Goal: Find specific fact: Find specific fact

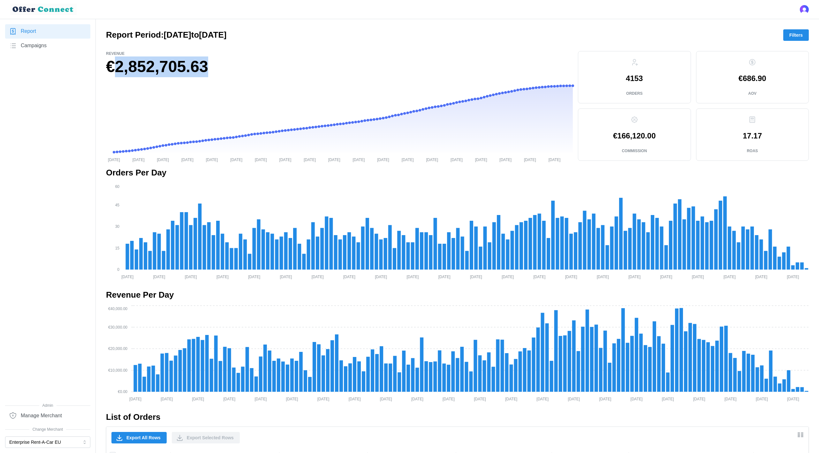
drag, startPoint x: 222, startPoint y: 69, endPoint x: 113, endPoint y: 68, distance: 109.2
click at [113, 68] on h1 "€2,852,705.63" at bounding box center [339, 66] width 467 height 21
click at [186, 67] on h1 "€2,852,705.63" at bounding box center [339, 66] width 467 height 21
drag, startPoint x: 193, startPoint y: 67, endPoint x: 114, endPoint y: 68, distance: 79.5
click at [114, 68] on h1 "€2,852,705.63" at bounding box center [339, 66] width 467 height 21
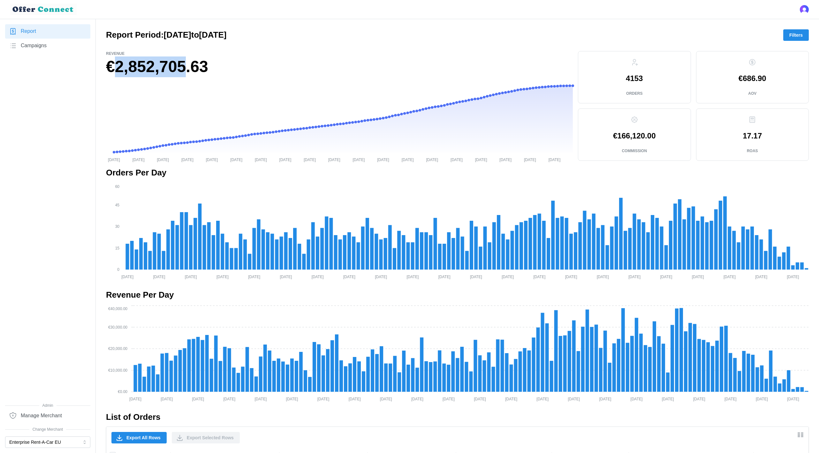
copy h1 "2,852,705"
click at [630, 135] on p "€166,120.00" at bounding box center [634, 136] width 42 height 8
drag, startPoint x: 644, startPoint y: 137, endPoint x: 617, endPoint y: 136, distance: 27.1
click at [617, 136] on p "€166,120.00" at bounding box center [634, 136] width 42 height 8
copy p "166,120"
